Goal: Task Accomplishment & Management: Complete application form

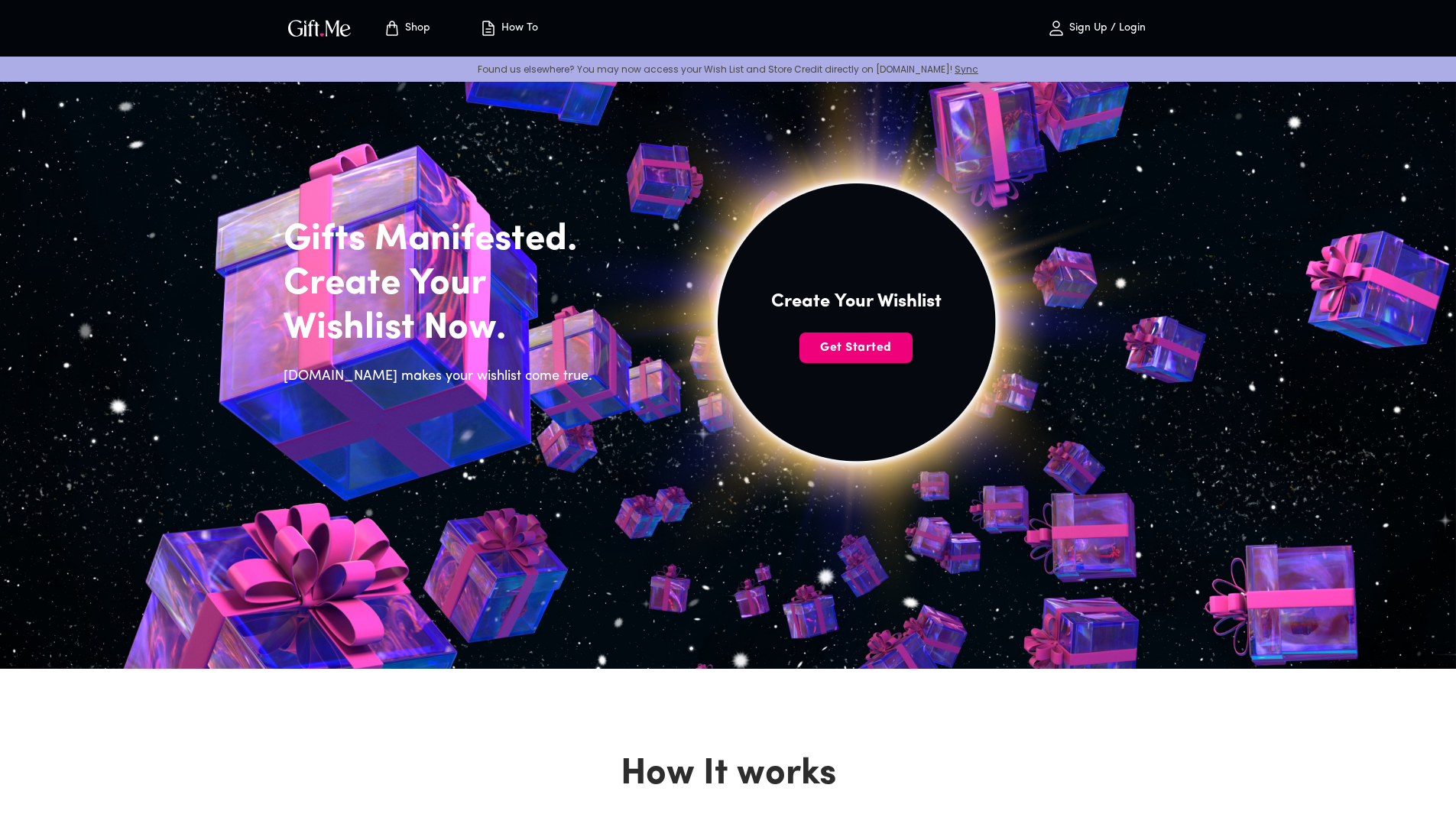
click at [873, 348] on span "Get Started" at bounding box center [856, 347] width 113 height 17
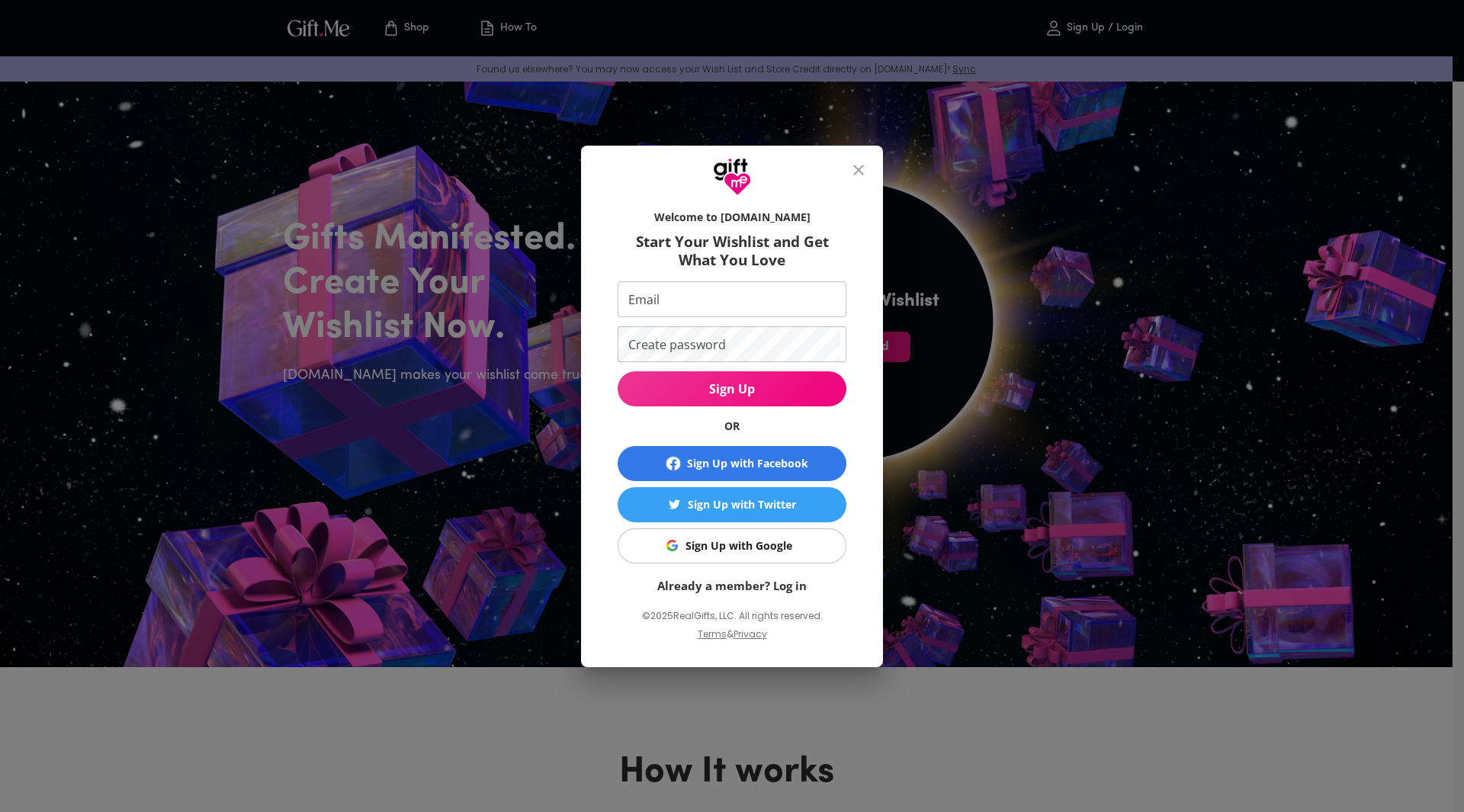
click at [735, 548] on div "Sign Up with Google" at bounding box center [738, 545] width 107 height 17
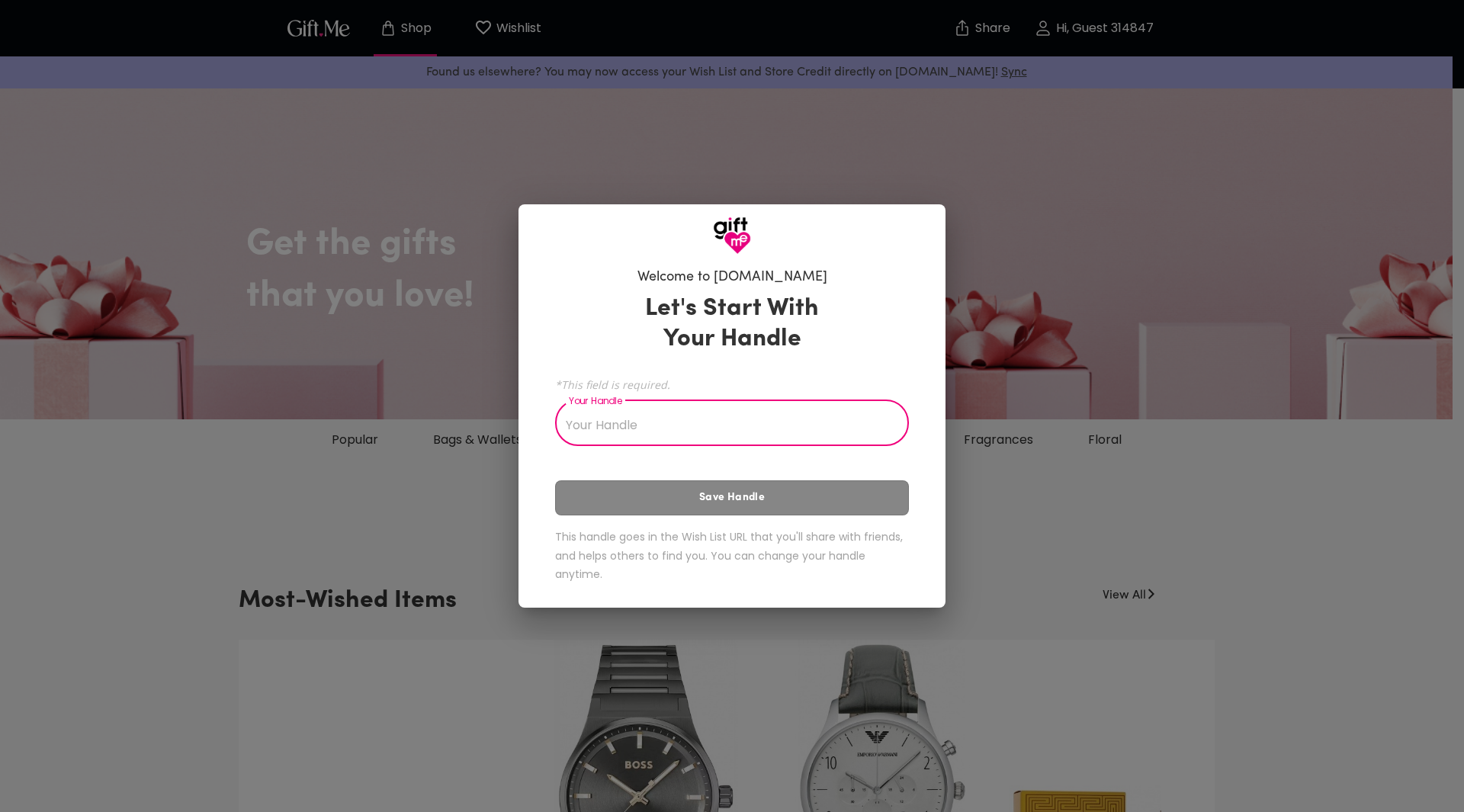
click at [743, 492] on div "Let's Start With Your Handle *This field is required. Your Handle Your Handle S…" at bounding box center [732, 441] width 354 height 309
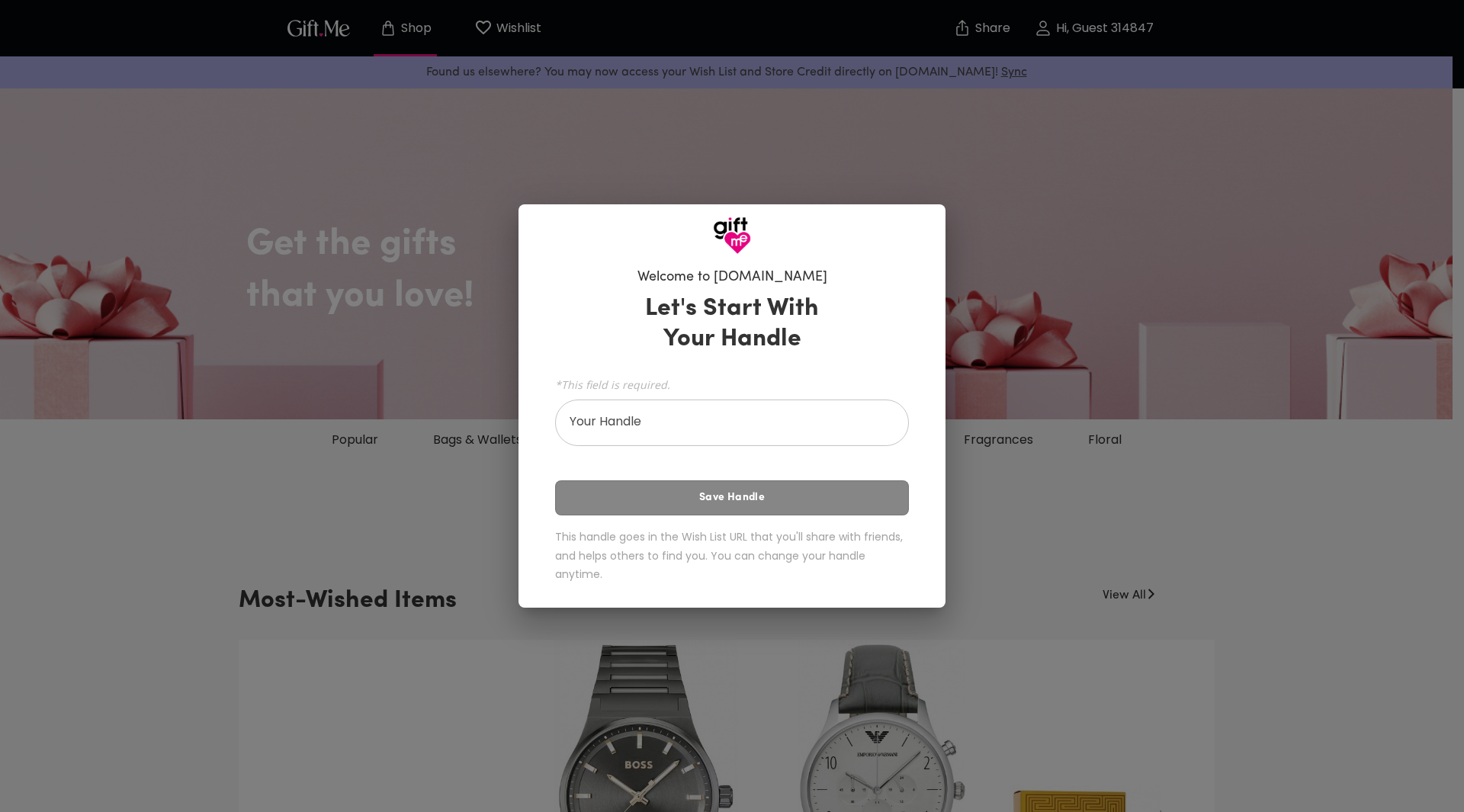
click at [630, 426] on input "Your Handle" at bounding box center [723, 425] width 337 height 42
type input "ษ"
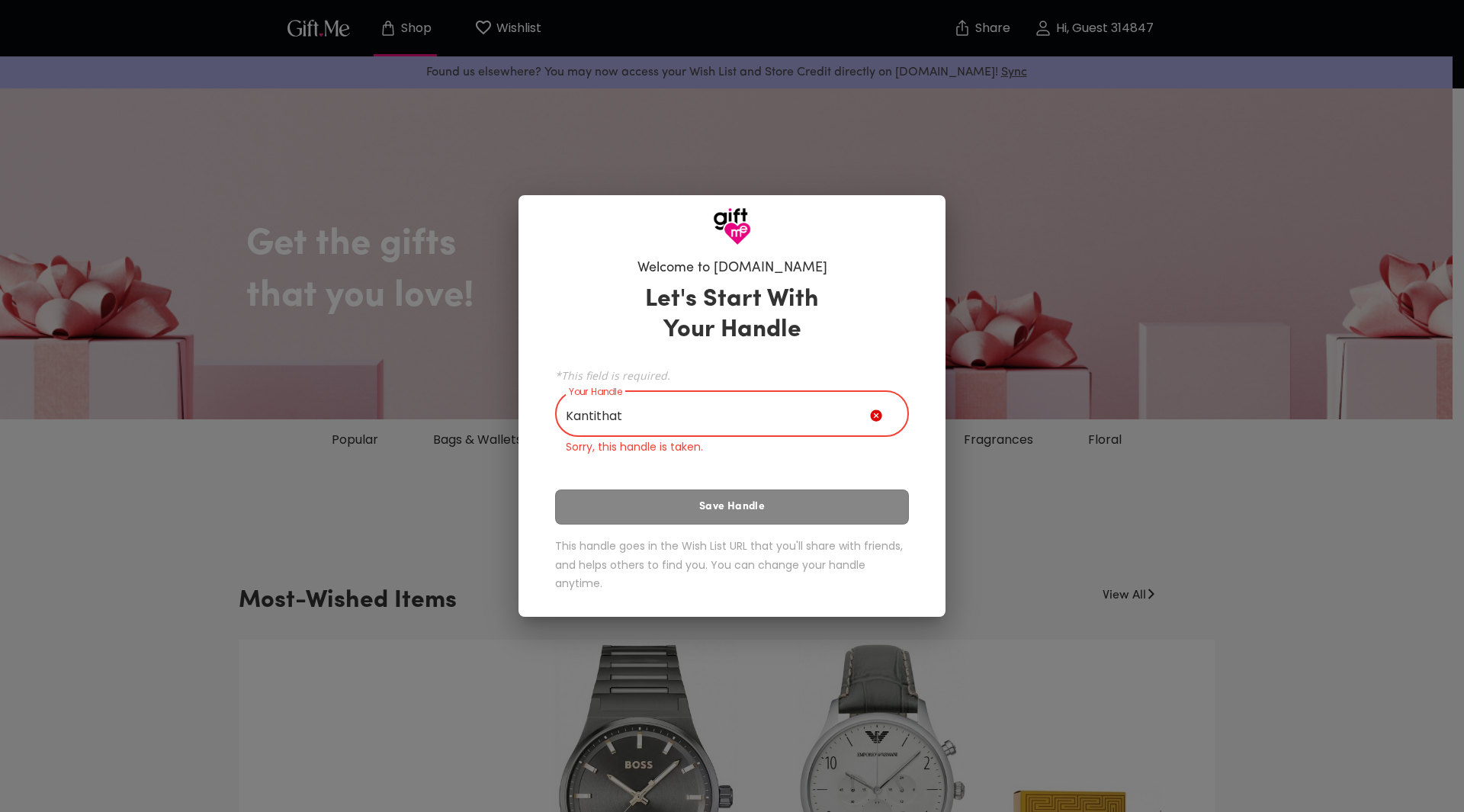
type input "Kantithat"
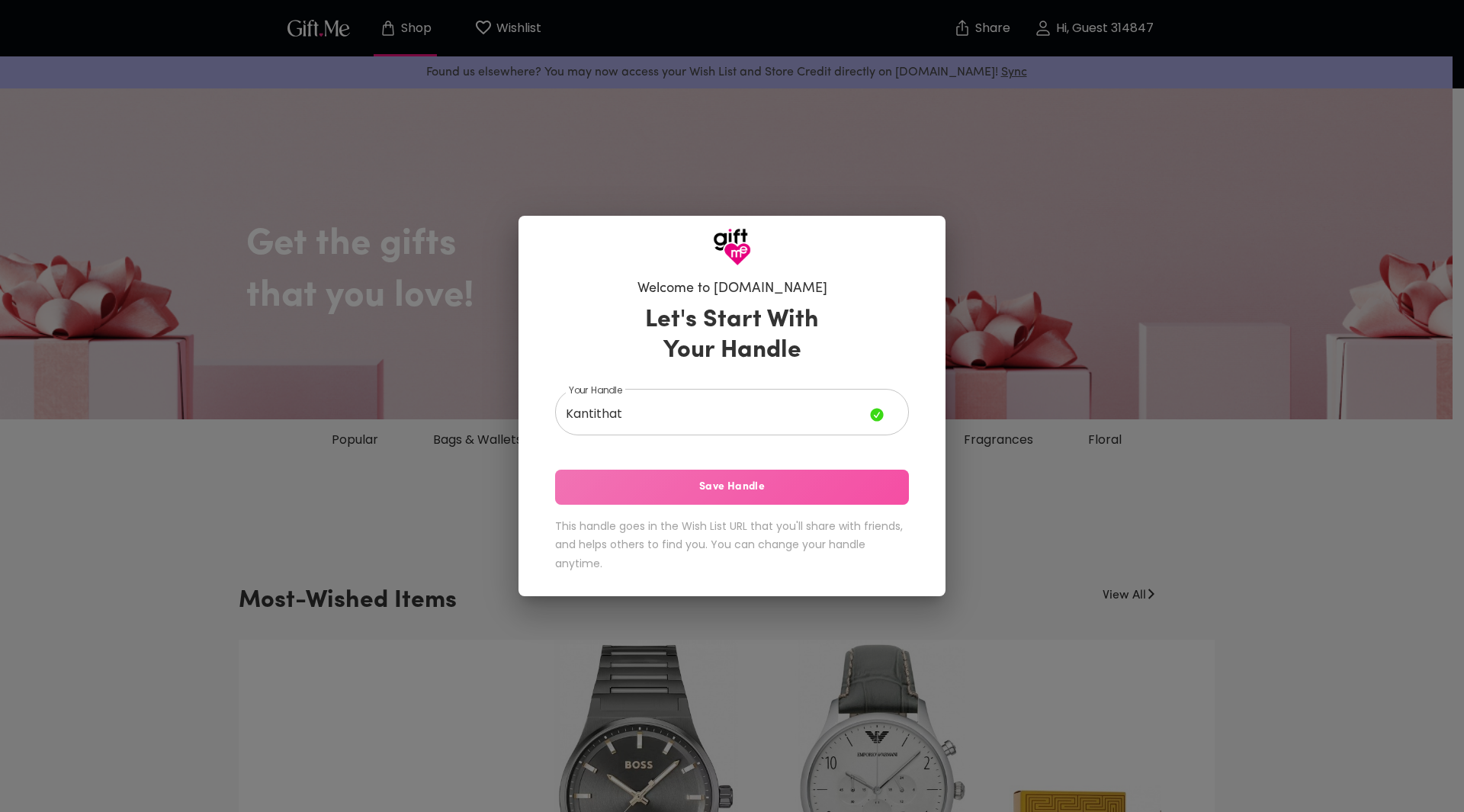
click at [648, 476] on button "Save Handle" at bounding box center [732, 487] width 354 height 35
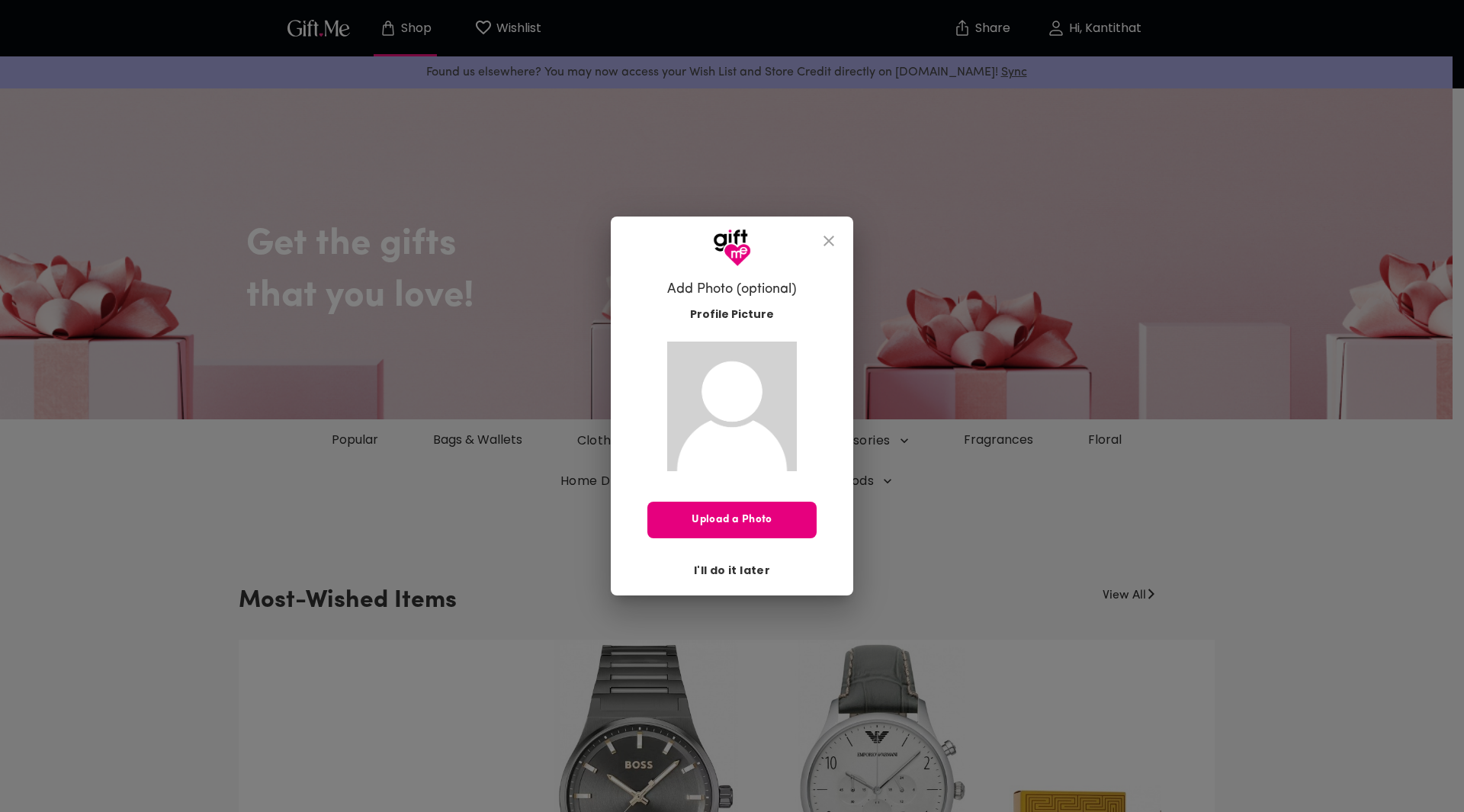
click at [745, 570] on span "I'll do it later" at bounding box center [732, 570] width 76 height 17
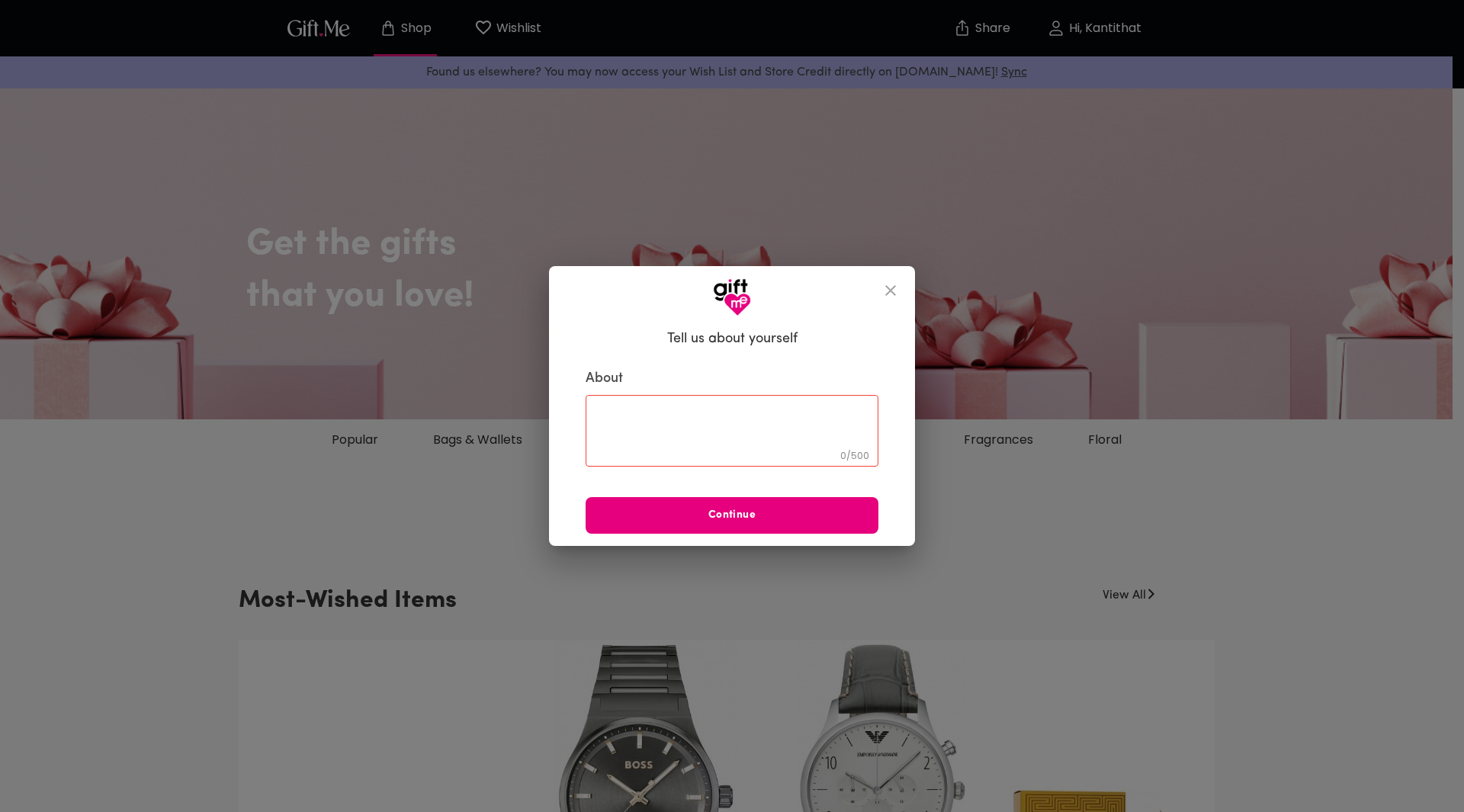
click at [893, 284] on icon "close" at bounding box center [891, 290] width 18 height 18
